Goal: Task Accomplishment & Management: Manage account settings

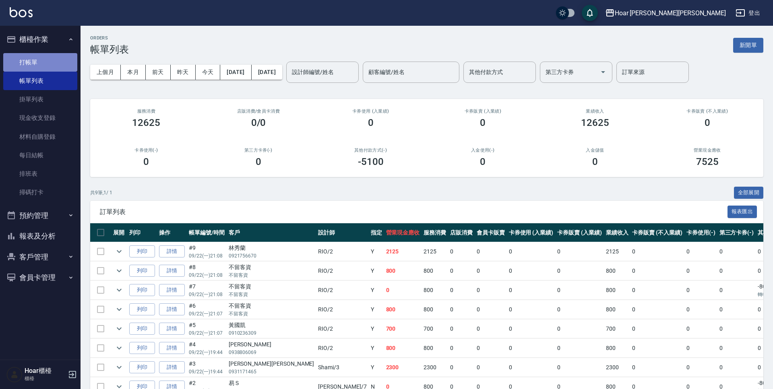
click at [30, 64] on link "打帳單" at bounding box center [40, 62] width 74 height 19
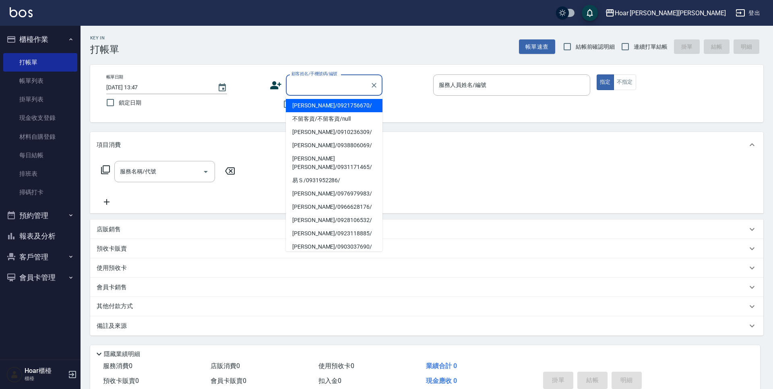
click at [335, 82] on input "顧客姓名/手機號碼/編號" at bounding box center [327, 85] width 77 height 14
click at [50, 256] on button "客戶管理" at bounding box center [40, 257] width 74 height 21
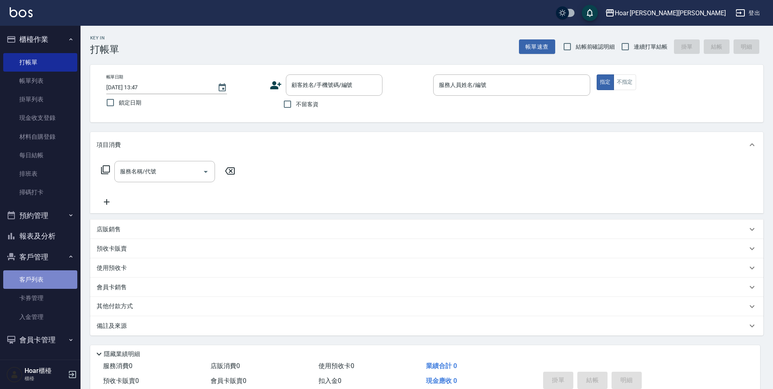
click at [33, 283] on link "客戶列表" at bounding box center [40, 279] width 74 height 19
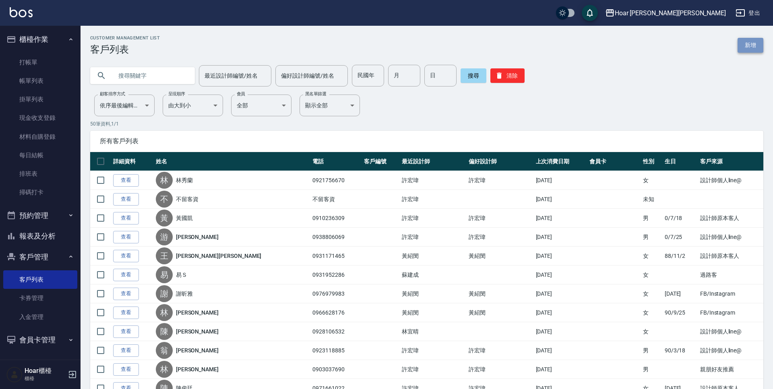
click at [751, 41] on link "新增" at bounding box center [750, 45] width 26 height 15
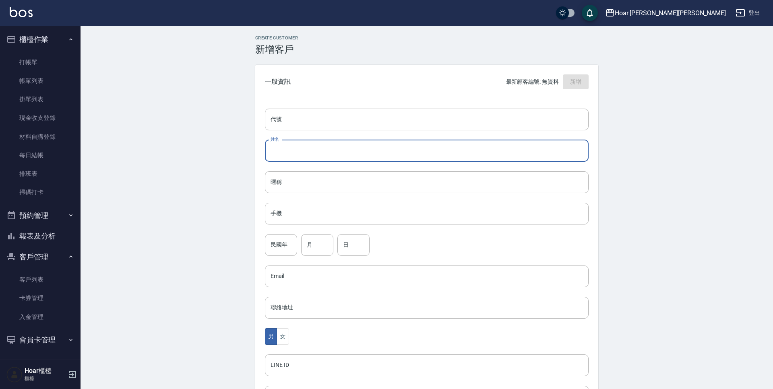
click at [295, 161] on input "姓名" at bounding box center [427, 151] width 324 height 22
type input "r"
type input "江旑旎"
click at [297, 221] on input "手機" at bounding box center [427, 214] width 324 height 22
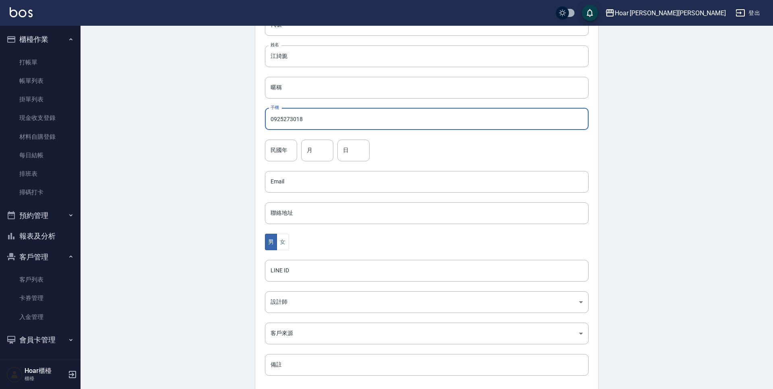
scroll to position [118, 0]
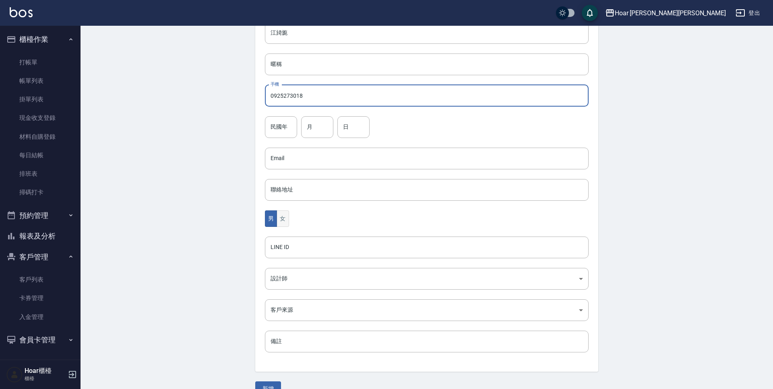
type input "0925273018"
click at [282, 216] on button "女" at bounding box center [282, 218] width 12 height 17
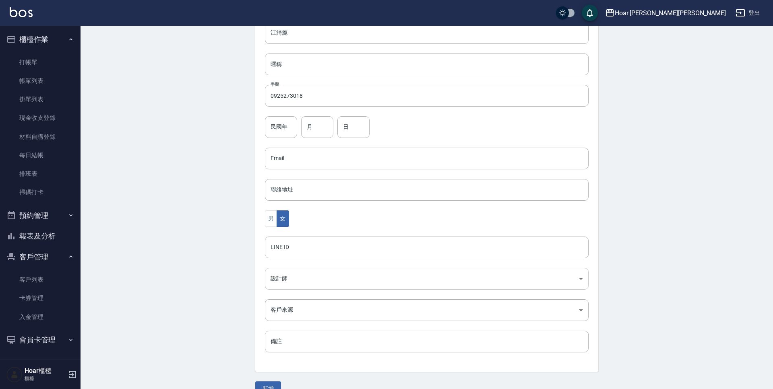
drag, startPoint x: 279, startPoint y: 294, endPoint x: 292, endPoint y: 284, distance: 16.7
click at [286, 287] on div "代號 代號 姓名 江旑旎 姓名 暱稱 暱稱 手機 0925273018 手機 民國年 民國年 月 月 日 日 Email Email 聯絡地址 聯絡地址 男 …" at bounding box center [426, 176] width 343 height 391
click at [291, 283] on body "Hoar 霍爾沙龍 登出 櫃檯作業 打帳單 帳單列表 掛單列表 現金收支登錄 材料自購登錄 每日結帳 排班表 掃碼打卡 預約管理 預約管理 單日預約紀錄 單週…" at bounding box center [386, 144] width 773 height 524
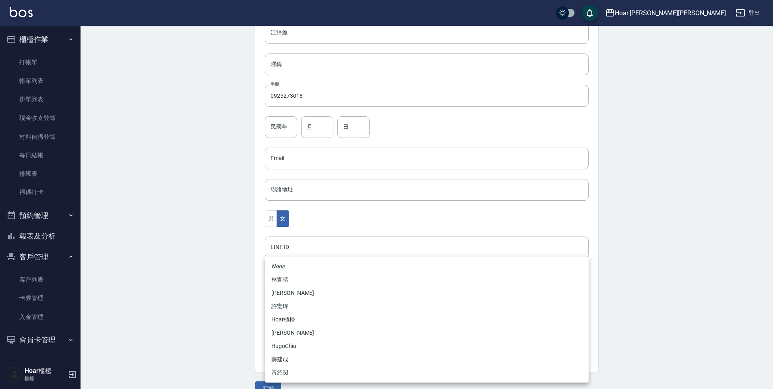
click at [288, 372] on li "黃紹閔" at bounding box center [427, 372] width 324 height 13
type input "ca54d0d9-00fe-490f-ba6a-72a5339bf885"
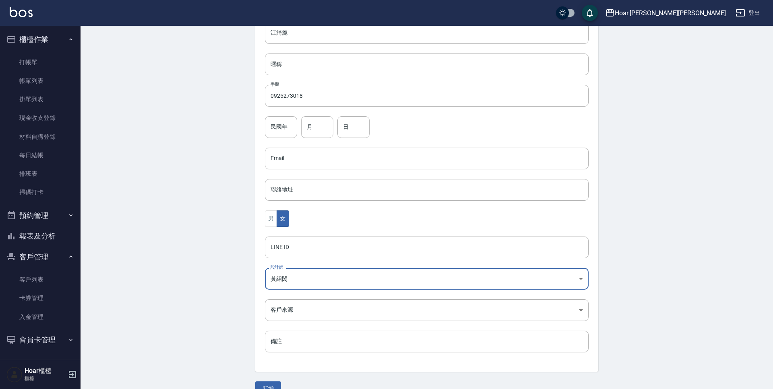
click at [289, 315] on body "Hoar 霍爾沙龍 登出 櫃檯作業 打帳單 帳單列表 掛單列表 現金收支登錄 材料自購登錄 每日結帳 排班表 掃碼打卡 預約管理 預約管理 單日預約紀錄 單週…" at bounding box center [386, 144] width 773 height 524
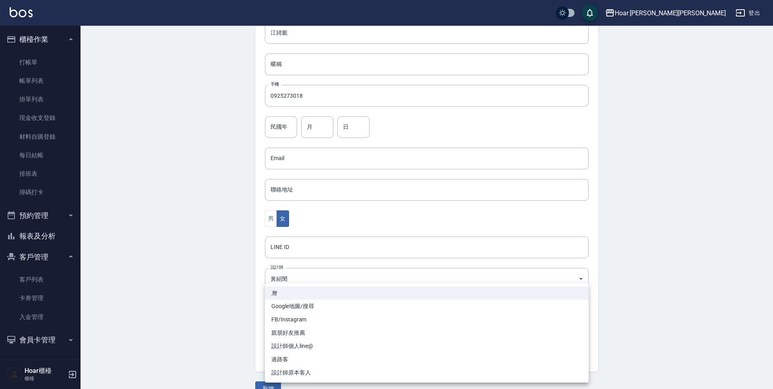
click at [307, 322] on li "FB/Instagram" at bounding box center [427, 319] width 324 height 13
type input "FB/Instagram"
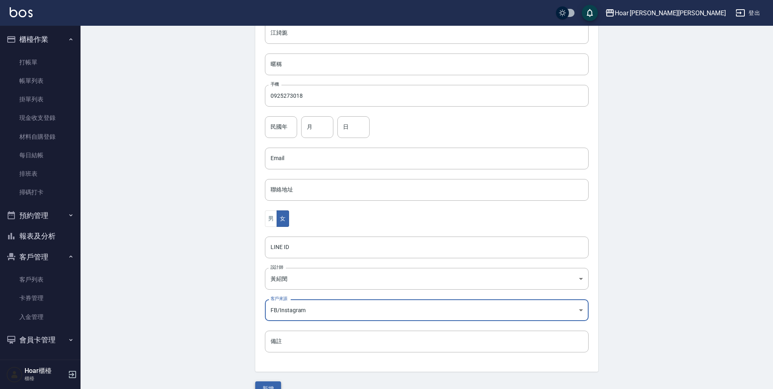
click at [260, 386] on button "新增" at bounding box center [268, 389] width 26 height 15
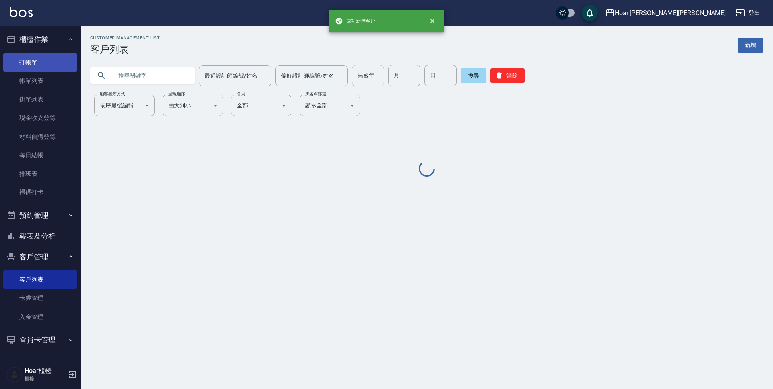
click at [50, 58] on link "打帳單" at bounding box center [40, 62] width 74 height 19
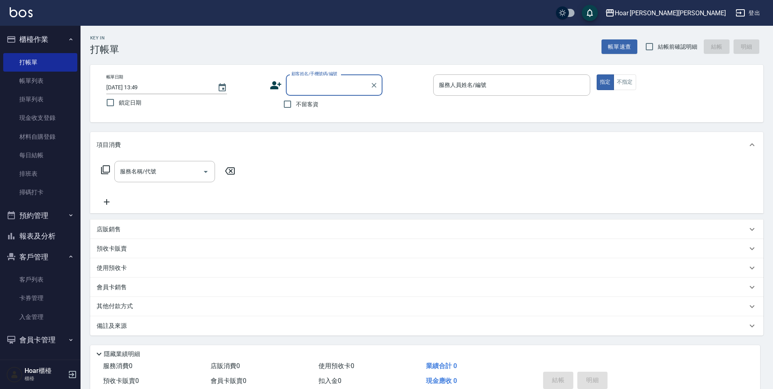
click at [313, 69] on div "帳單日期 2025/09/23 13:49 鎖定日期 顧客姓名/手機號碼/編號 顧客姓名/手機號碼/編號 不留客資 服務人員姓名/編號 服務人員姓名/編號 指…" at bounding box center [426, 94] width 673 height 58
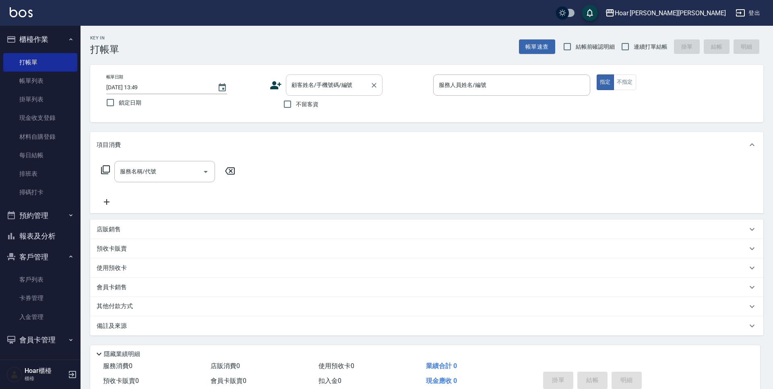
click at [318, 83] on input "顧客姓名/手機號碼/編號" at bounding box center [327, 85] width 77 height 14
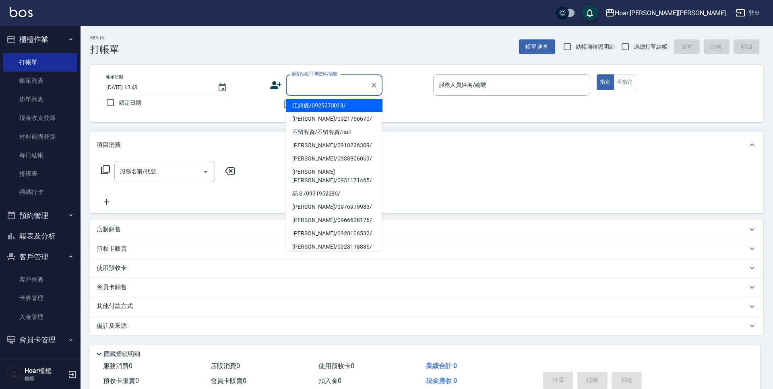
click at [321, 111] on li "江旑旎/0925273018/" at bounding box center [334, 105] width 97 height 13
type input "江旑旎/0925273018/"
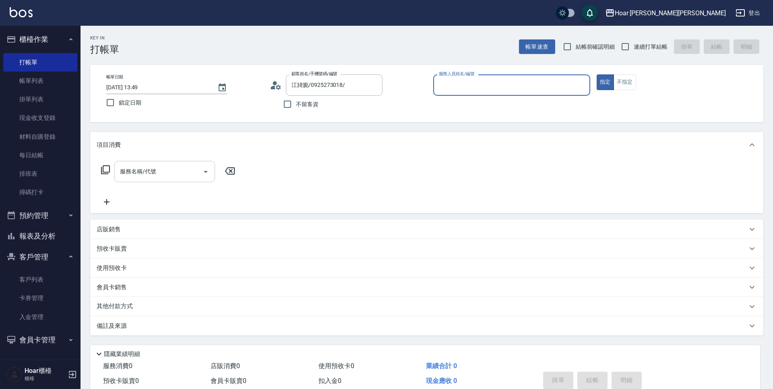
type input "Shami-3"
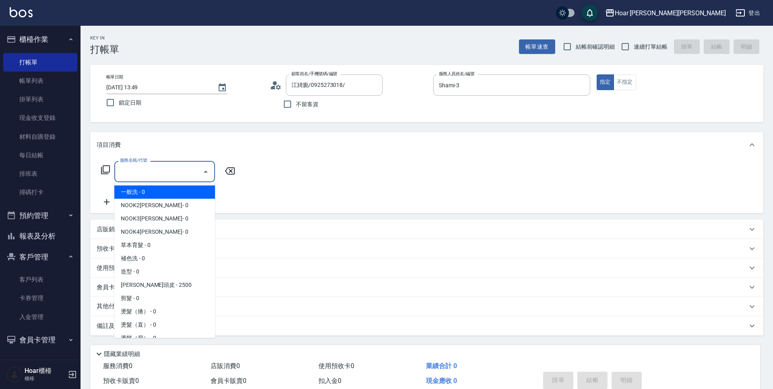
click at [151, 178] on input "服務名稱/代號" at bounding box center [158, 172] width 81 height 14
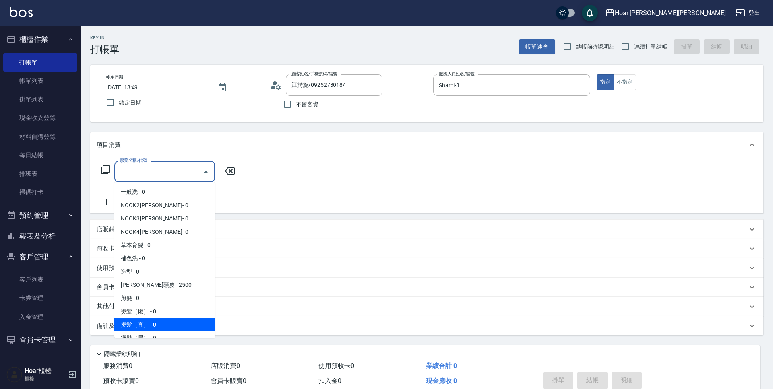
click at [145, 324] on span "燙髮（直） - 0" at bounding box center [164, 324] width 101 height 13
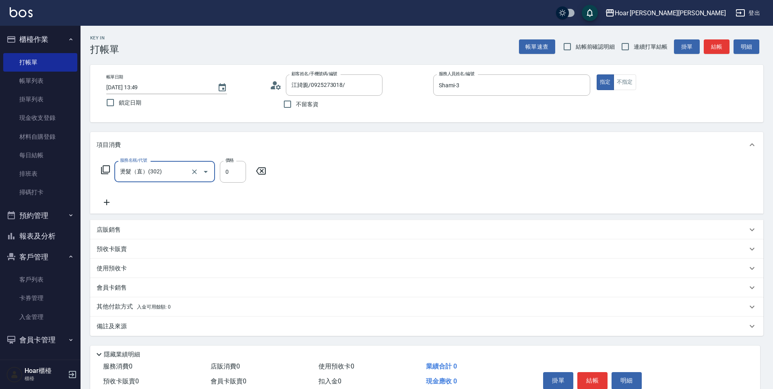
type input "燙髮（直）(302)"
click at [237, 174] on input "0" at bounding box center [233, 172] width 26 height 22
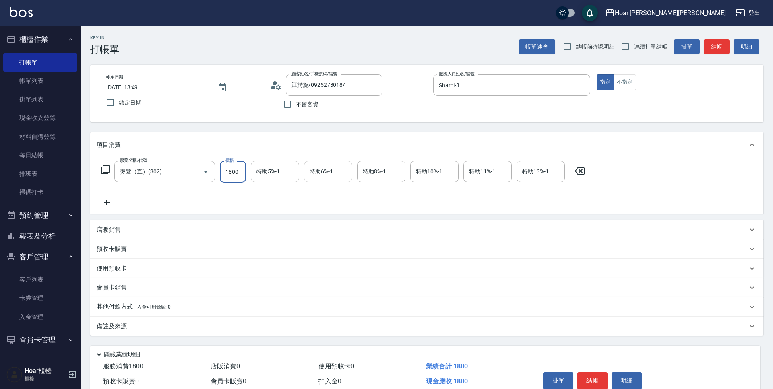
type input "1800"
click at [333, 171] on input "特助6%-1" at bounding box center [327, 172] width 41 height 14
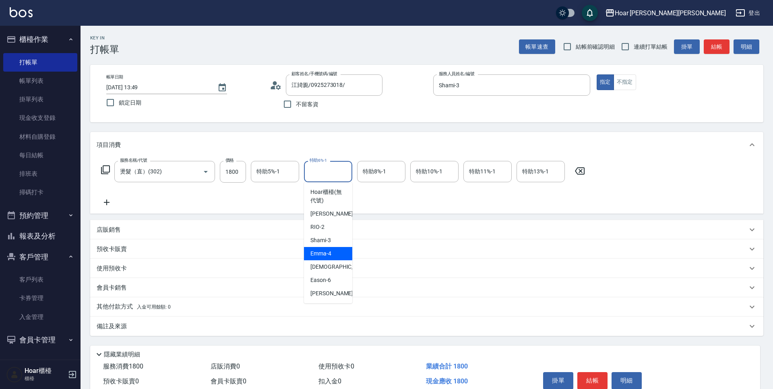
click at [331, 249] on div "Emma -4" at bounding box center [328, 253] width 48 height 13
type input "Emma-4"
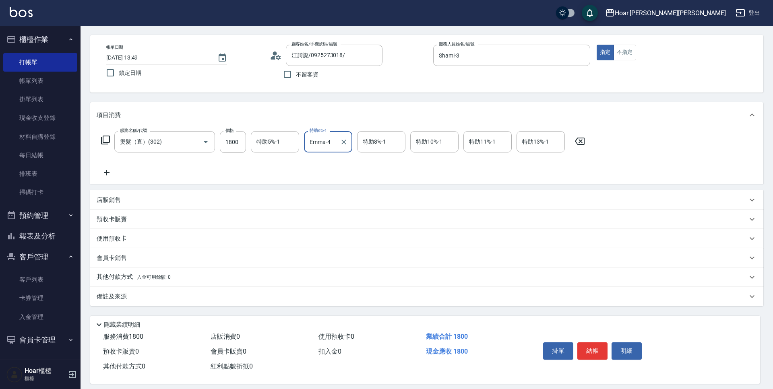
scroll to position [38, 0]
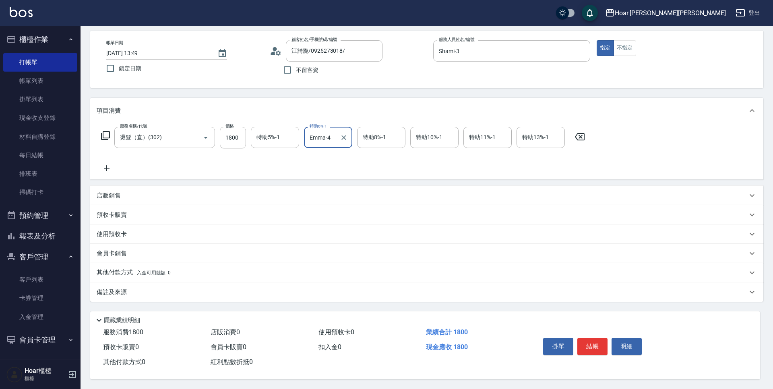
click at [584, 341] on button "結帳" at bounding box center [592, 346] width 30 height 17
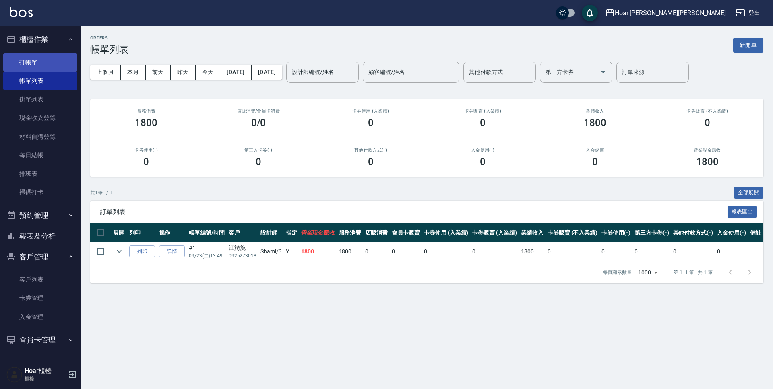
click at [48, 64] on link "打帳單" at bounding box center [40, 62] width 74 height 19
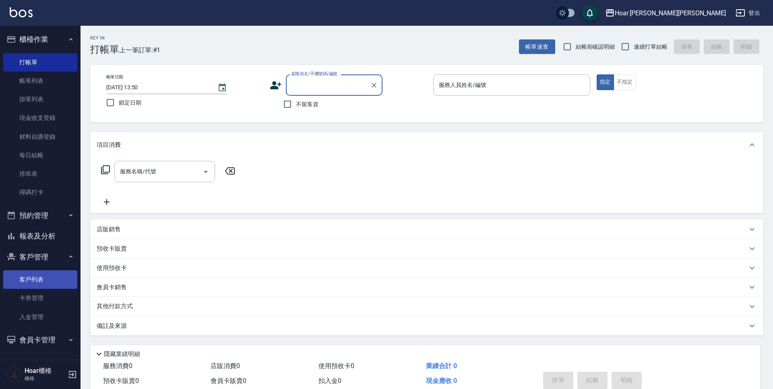
scroll to position [1, 0]
click at [35, 284] on link "客戶列表" at bounding box center [40, 279] width 74 height 19
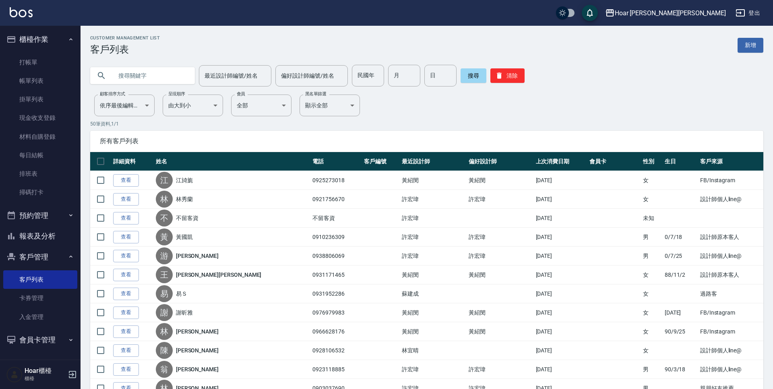
click at [136, 79] on input "text" at bounding box center [151, 76] width 76 height 22
type input "a"
type input "美樺"
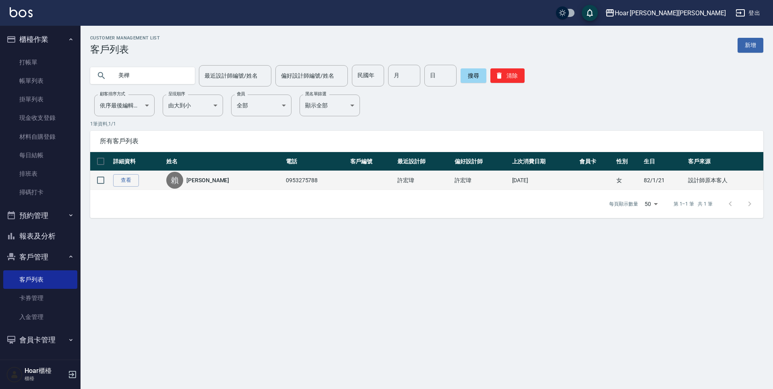
click at [123, 188] on td "查看" at bounding box center [137, 180] width 53 height 19
click at [122, 182] on link "查看" at bounding box center [126, 180] width 26 height 12
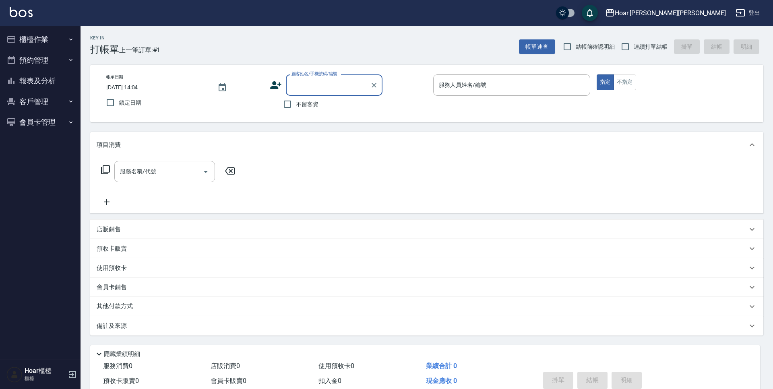
click at [21, 104] on button "客戶管理" at bounding box center [40, 101] width 74 height 21
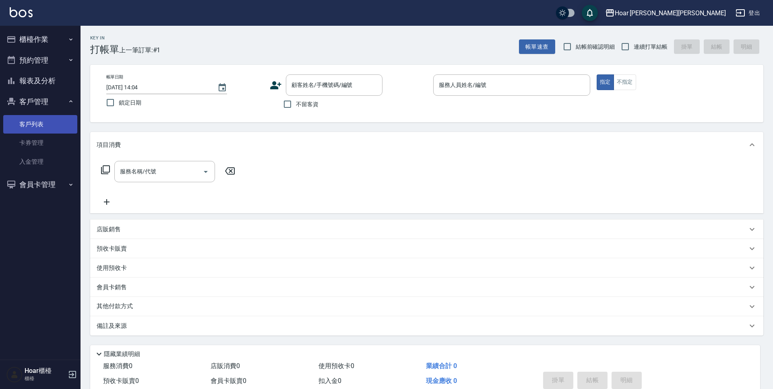
click at [33, 127] on link "客戶列表" at bounding box center [40, 124] width 74 height 19
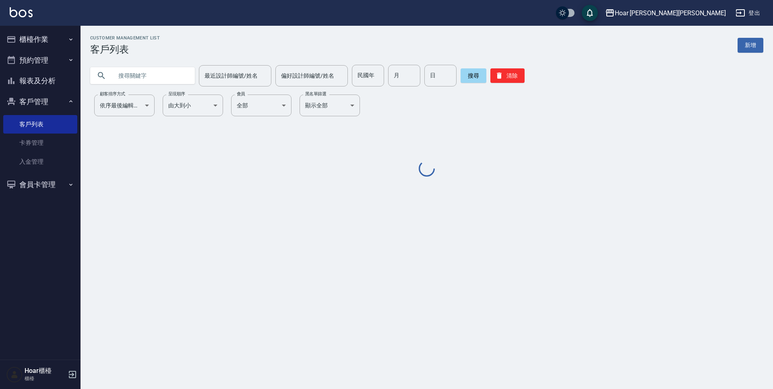
click at [153, 83] on input "text" at bounding box center [151, 76] width 76 height 22
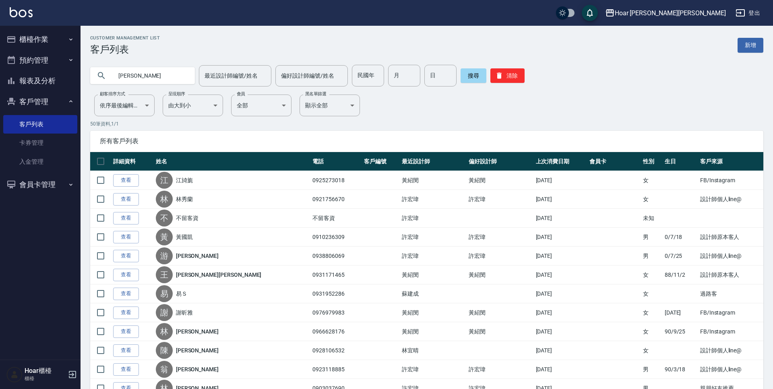
type input "[PERSON_NAME]"
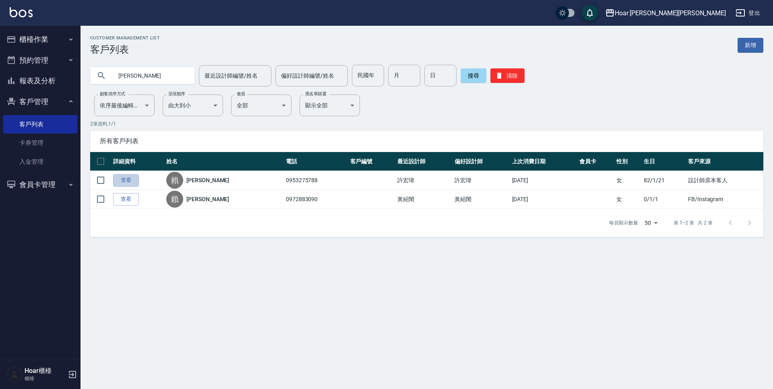
click at [128, 177] on link "查看" at bounding box center [126, 180] width 26 height 12
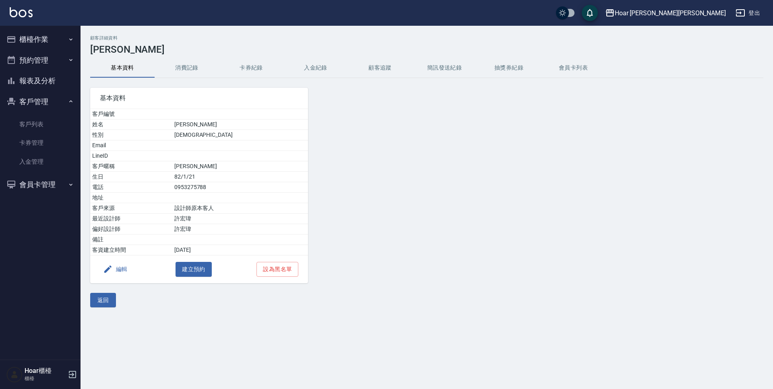
click at [191, 70] on button "消費記錄" at bounding box center [187, 67] width 64 height 19
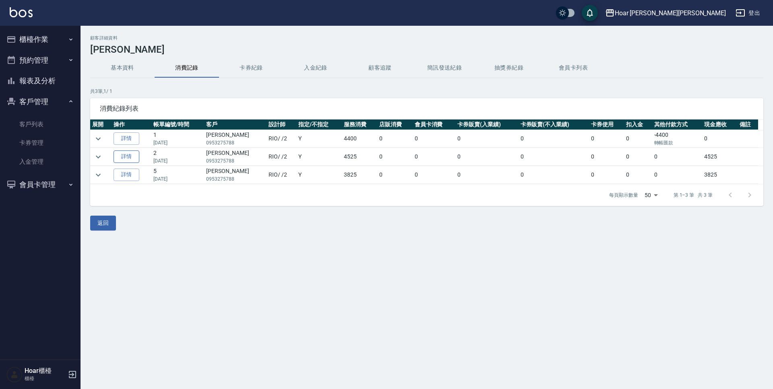
click at [130, 157] on link "詳情" at bounding box center [126, 157] width 26 height 12
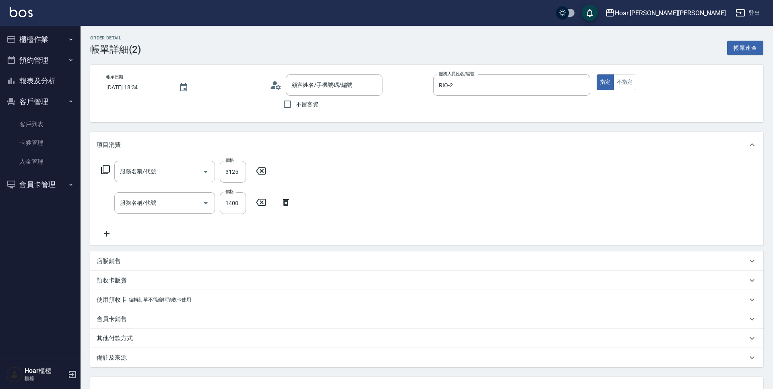
type input "[DATE] 18:34"
type input "RIO-2"
type input "[PERSON_NAME]/0953275788/"
type input "染髮（全）(401)"
type input "剪髮(201)"
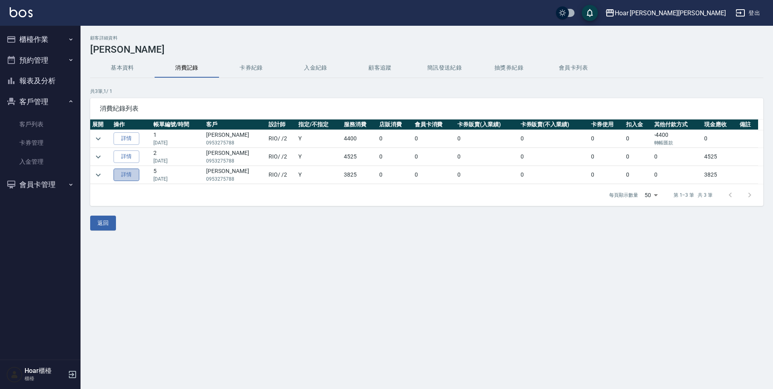
click at [134, 175] on link "詳情" at bounding box center [126, 175] width 26 height 12
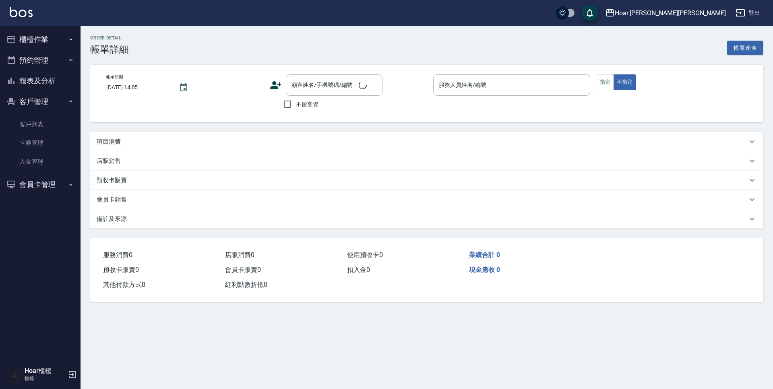
type input "[DATE] 19:24"
type input "RIO-2"
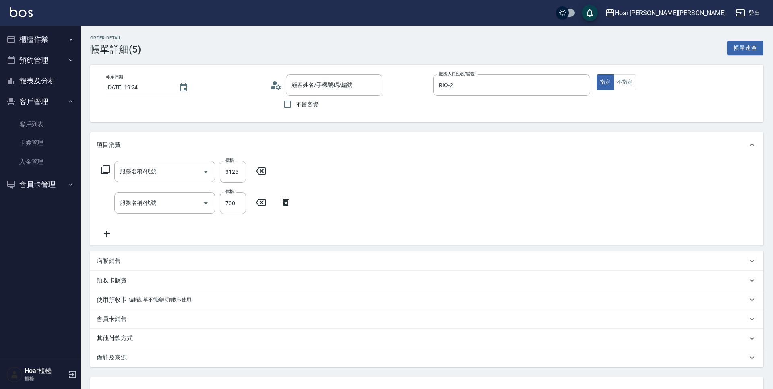
type input "[PERSON_NAME]/0953275788/"
type input "染髮（全）(401)"
type input "剪髮(201)"
